Goal: Information Seeking & Learning: Learn about a topic

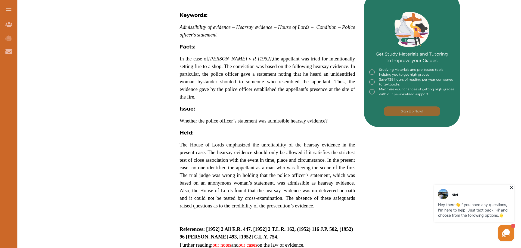
scroll to position [218, 0]
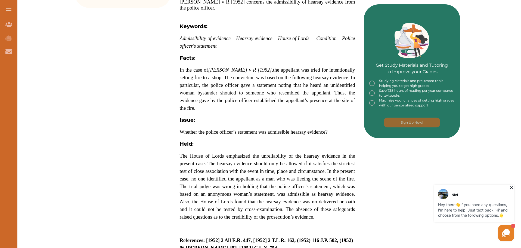
drag, startPoint x: 237, startPoint y: 77, endPoint x: 245, endPoint y: 78, distance: 7.6
click at [245, 78] on span "In the case of [PERSON_NAME] v R [1952], the appellant was tried for intentiona…" at bounding box center [267, 89] width 175 height 44
click at [244, 89] on p "In the case of [PERSON_NAME] v R [1952], the appellant was tried for intentiona…" at bounding box center [267, 89] width 175 height 46
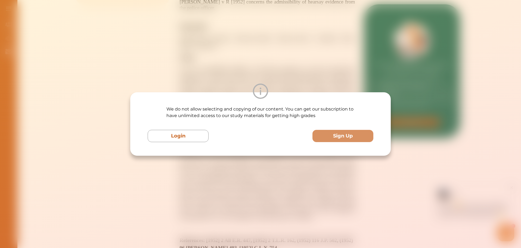
click at [302, 63] on div "We do not allow selecting and copying of our content. You can get our subscript…" at bounding box center [260, 124] width 521 height 248
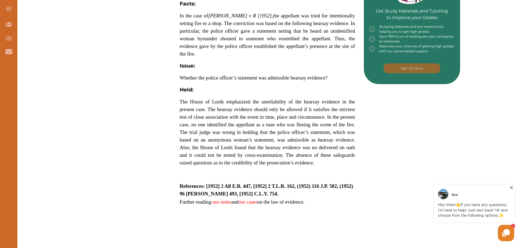
scroll to position [272, 0]
click at [512, 186] on icon at bounding box center [511, 187] width 5 height 5
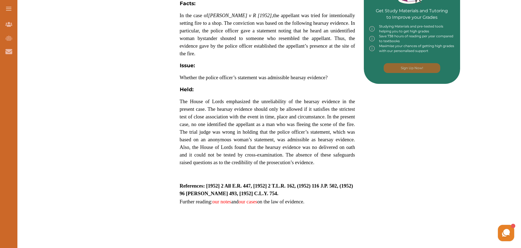
click at [250, 98] on span "The House of Lords emphasized the unreliability of the hearsay evidence in the …" at bounding box center [267, 131] width 175 height 67
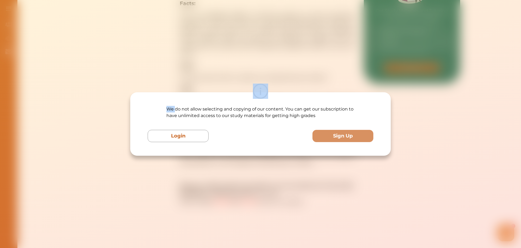
click at [250, 96] on div at bounding box center [260, 90] width 261 height 15
click at [321, 48] on div "We do not allow selecting and copying of our content. You can get our subscript…" at bounding box center [260, 124] width 521 height 248
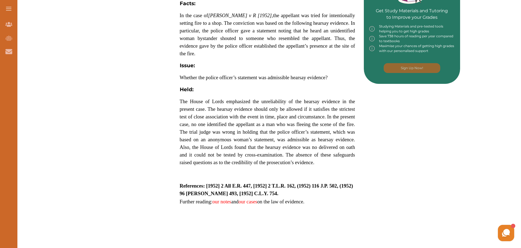
click at [252, 91] on p "[PERSON_NAME] v R [1952] concerns the admissibility of hearsay evidence from th…" at bounding box center [267, 41] width 175 height 339
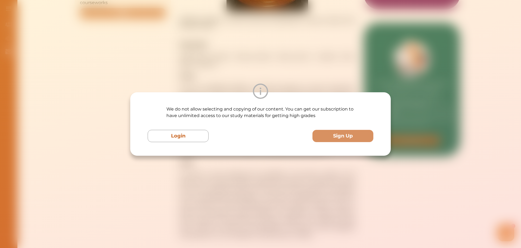
drag, startPoint x: 310, startPoint y: 187, endPoint x: 310, endPoint y: 181, distance: 5.7
click at [310, 187] on div "We do not allow selecting and copying of our content. You can get our subscript…" at bounding box center [260, 124] width 521 height 248
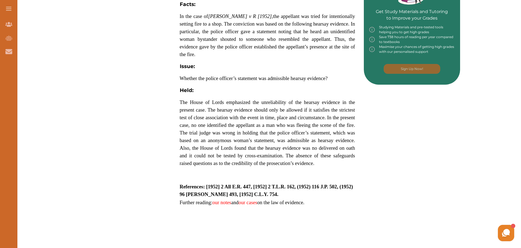
scroll to position [326, 0]
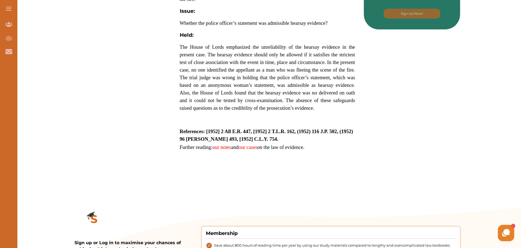
click at [265, 70] on span "The House of Lords emphasized the unreliability of the hearsay evidence in the …" at bounding box center [267, 77] width 175 height 67
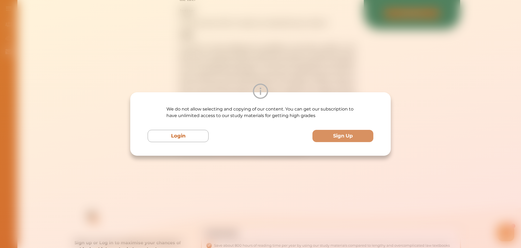
click at [271, 54] on div "We do not allow selecting and copying of our content. You can get our subscript…" at bounding box center [260, 124] width 521 height 248
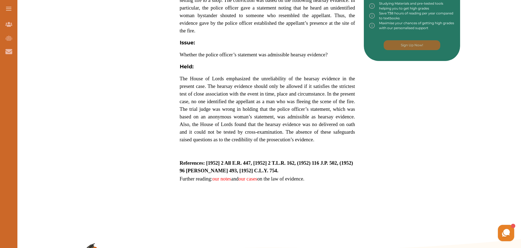
scroll to position [290, 0]
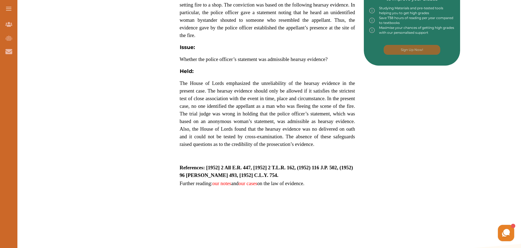
click at [323, 126] on p "The House of Lords emphasized the unreliability of the hearsay evidence in the …" at bounding box center [267, 113] width 175 height 69
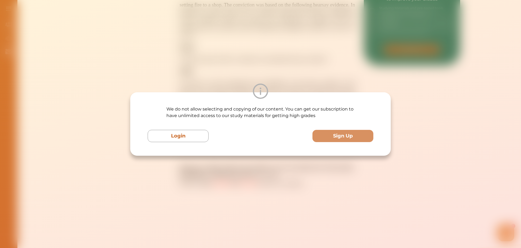
click at [349, 194] on div "We do not allow selecting and copying of our content. You can get our subscript…" at bounding box center [260, 124] width 521 height 248
